Goal: Task Accomplishment & Management: Manage account settings

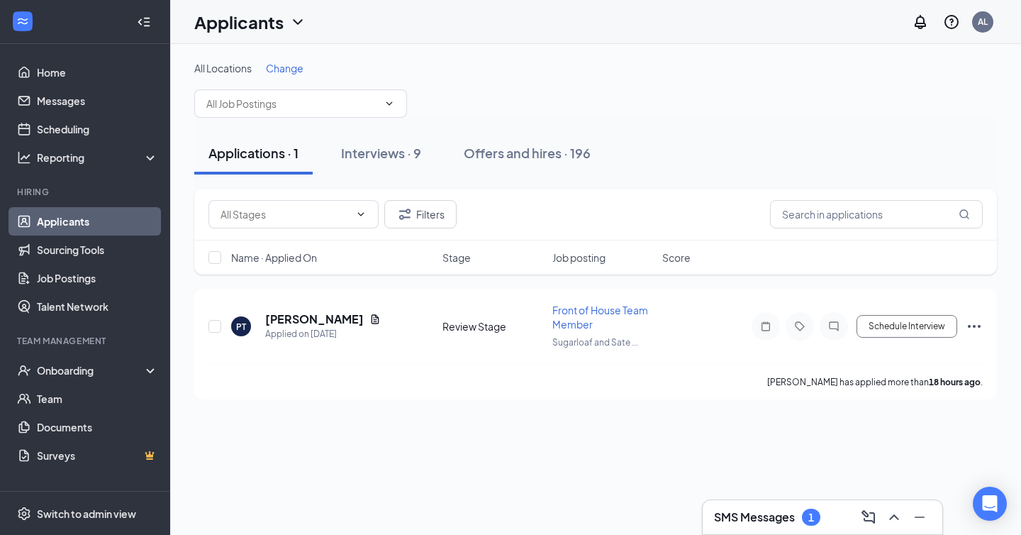
click at [762, 519] on h3 "SMS Messages" at bounding box center [754, 517] width 81 height 16
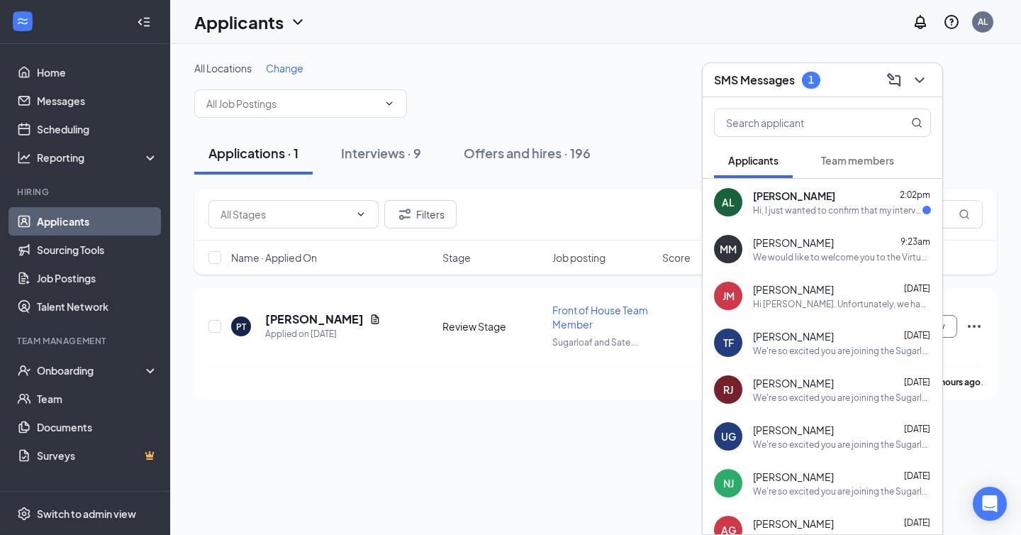
click at [760, 218] on div "AL Ansley Long 2:02pm Hi, I just wanted to confirm that my interview is still s…" at bounding box center [823, 202] width 240 height 47
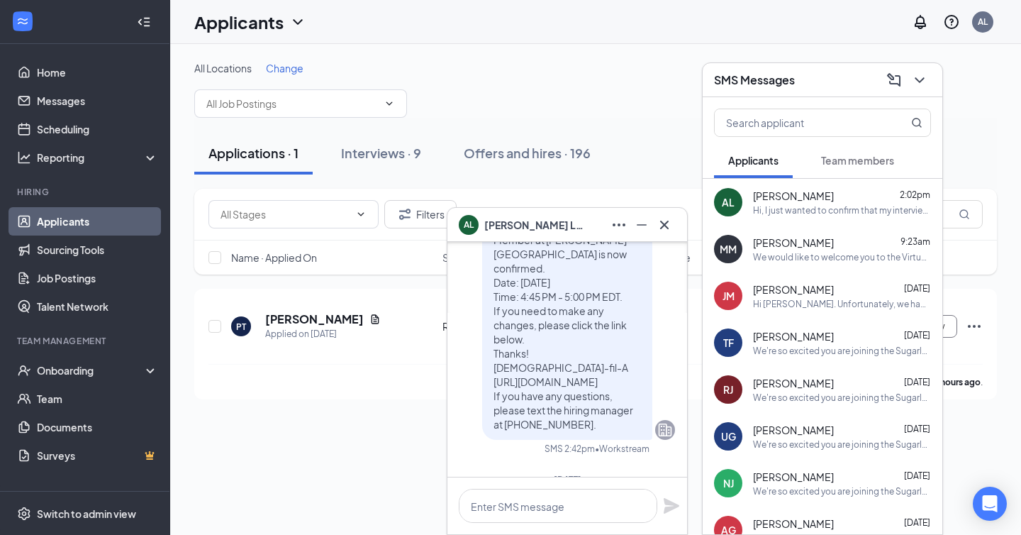
scroll to position [-221, 0]
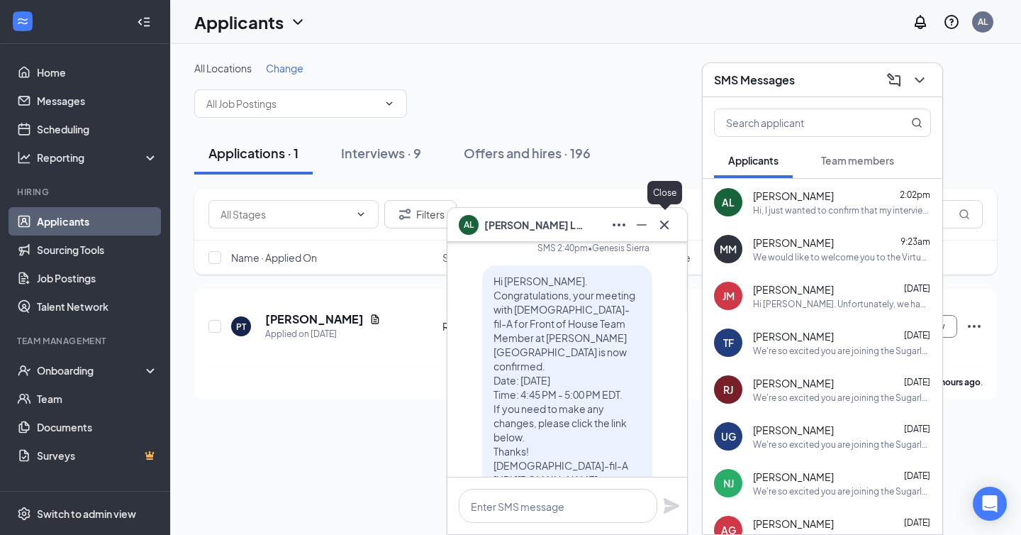
click at [664, 233] on icon "Cross" at bounding box center [664, 224] width 17 height 17
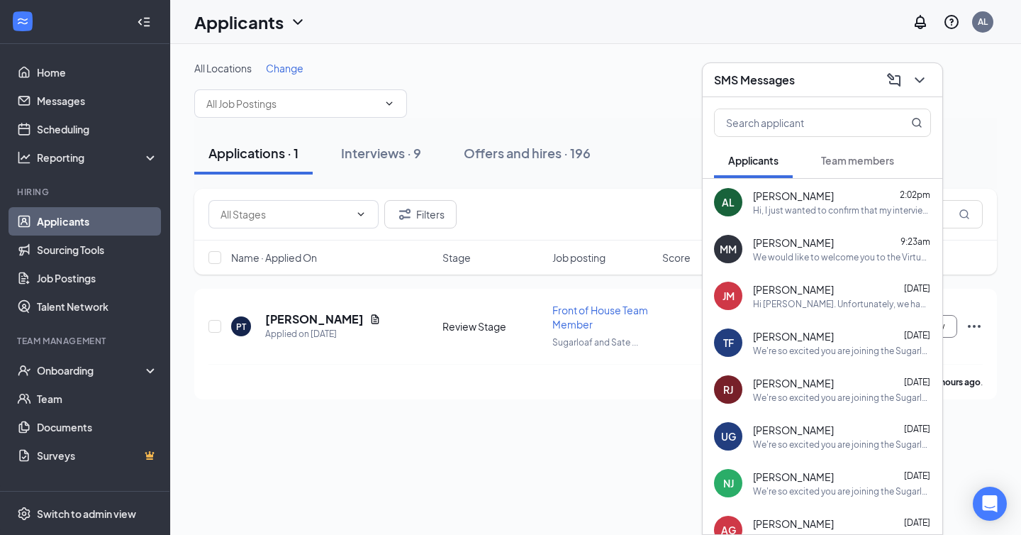
click at [48, 223] on link "Applicants" at bounding box center [97, 221] width 121 height 28
click at [918, 84] on icon "ChevronDown" at bounding box center [919, 80] width 17 height 17
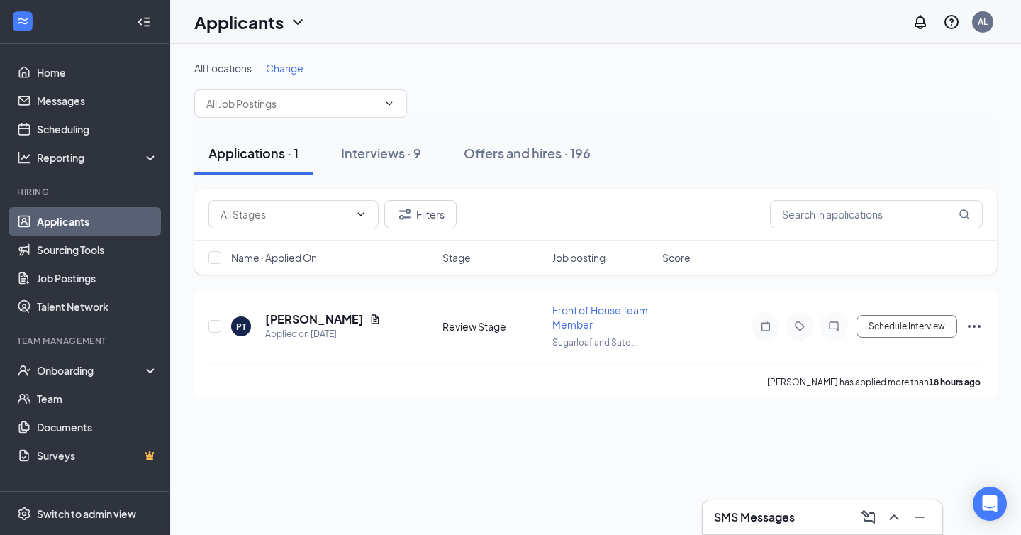
click at [48, 223] on link "Applicants" at bounding box center [97, 221] width 121 height 28
click at [284, 312] on h5 "Patrick Turner" at bounding box center [314, 319] width 99 height 16
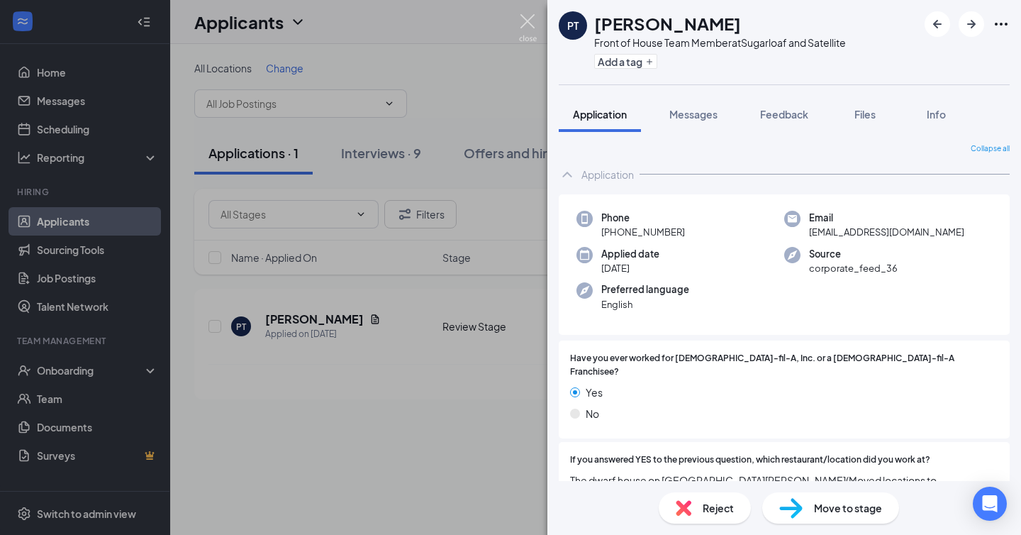
click at [530, 18] on img at bounding box center [528, 28] width 18 height 28
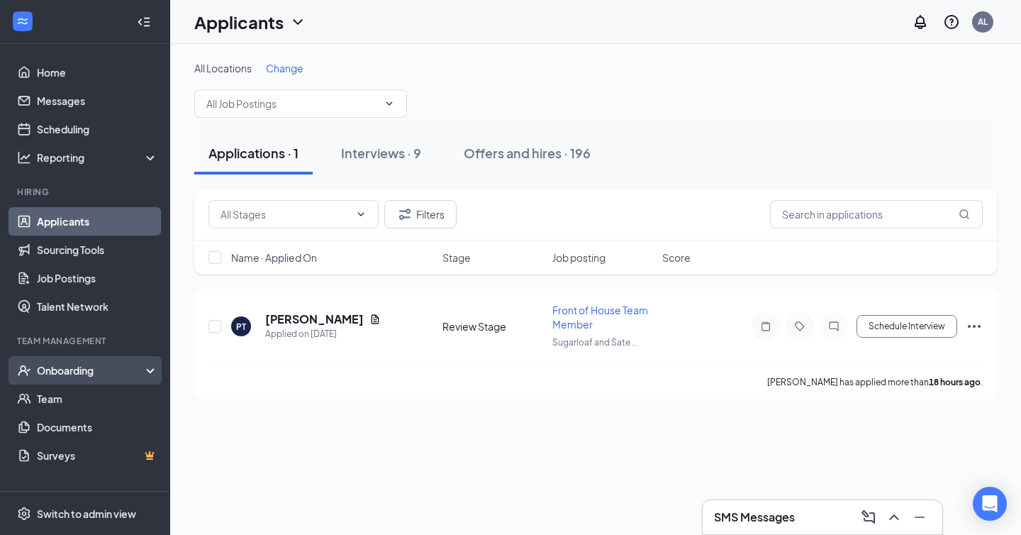
click at [88, 367] on div "Onboarding" at bounding box center [91, 370] width 109 height 14
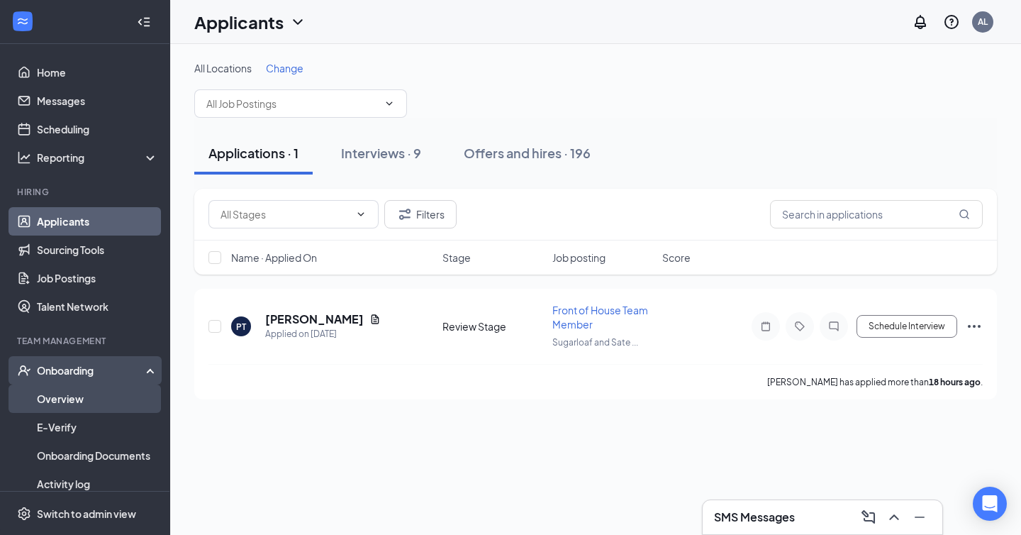
click at [85, 394] on link "Overview" at bounding box center [97, 398] width 121 height 28
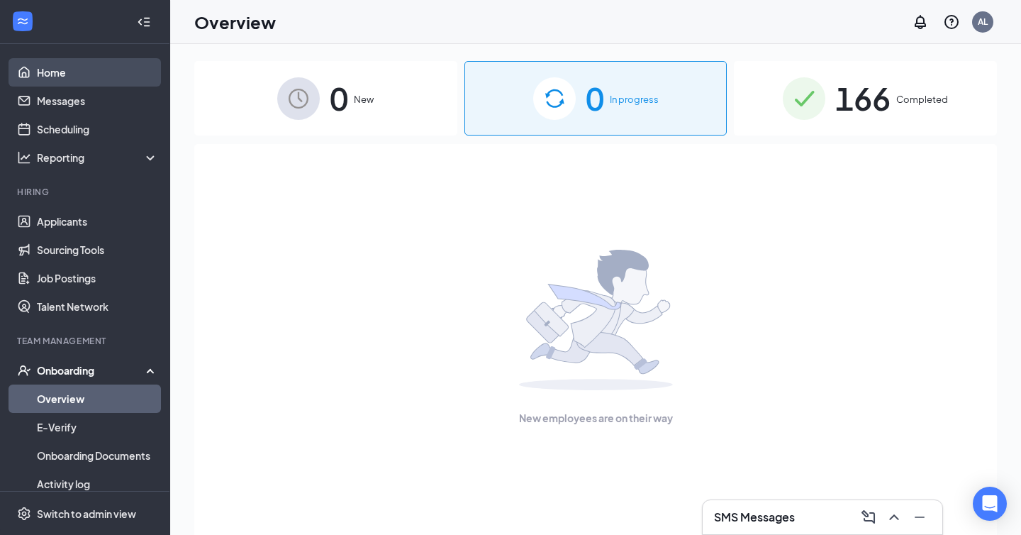
click at [54, 72] on link "Home" at bounding box center [97, 72] width 121 height 28
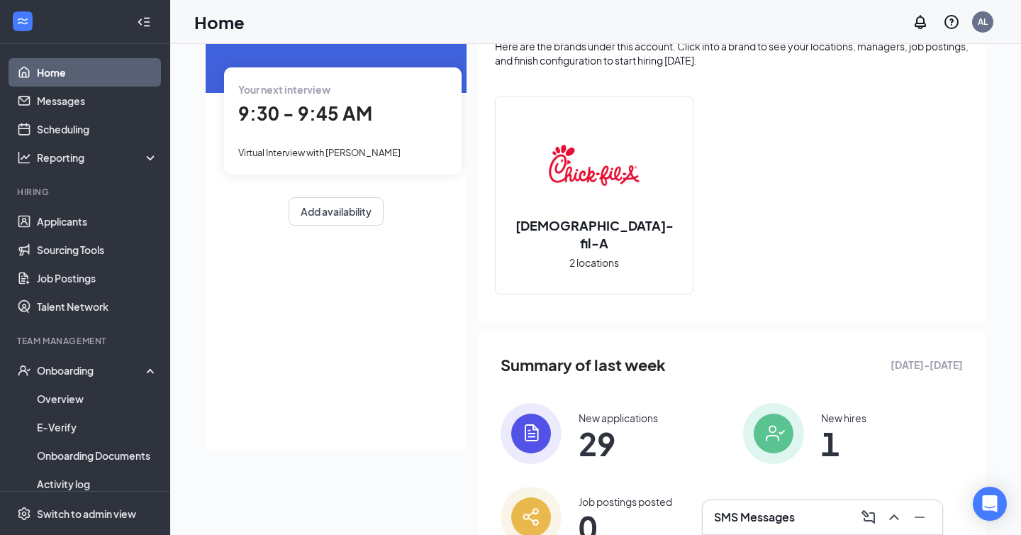
scroll to position [157, 0]
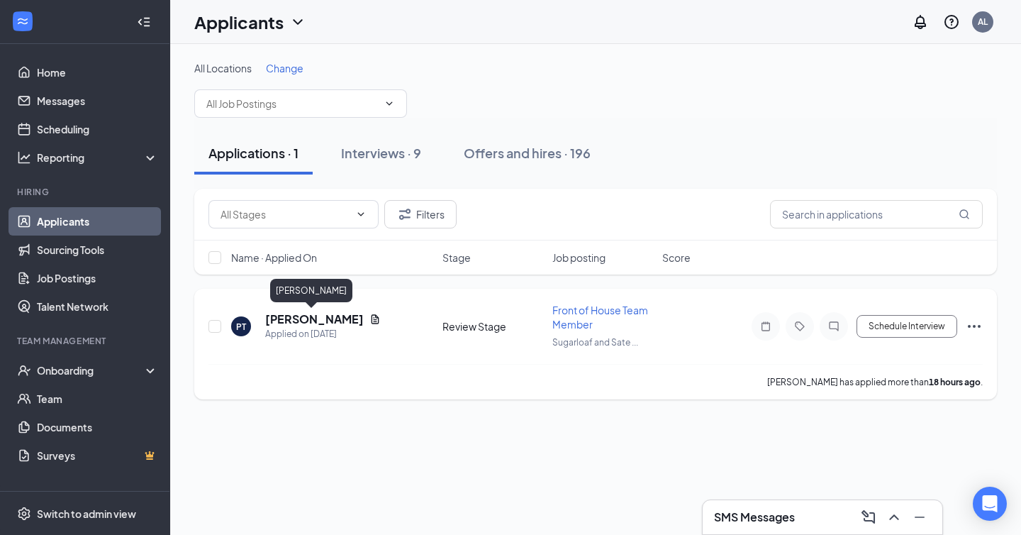
click at [277, 318] on h5 "Patrick Turner" at bounding box center [314, 319] width 99 height 16
